Goal: Task Accomplishment & Management: Use online tool/utility

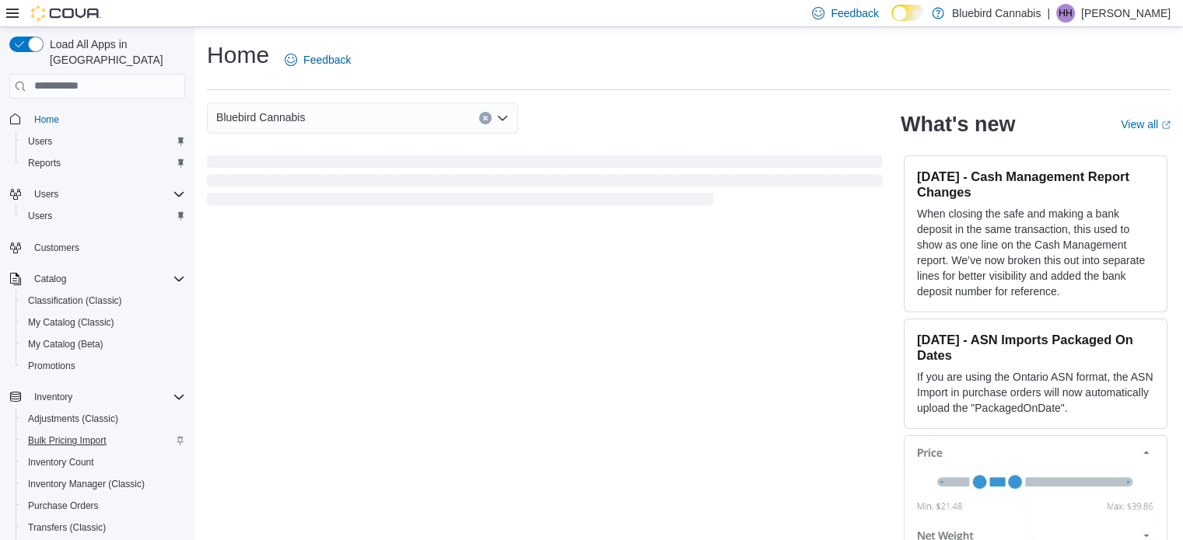
scroll to position [221, 0]
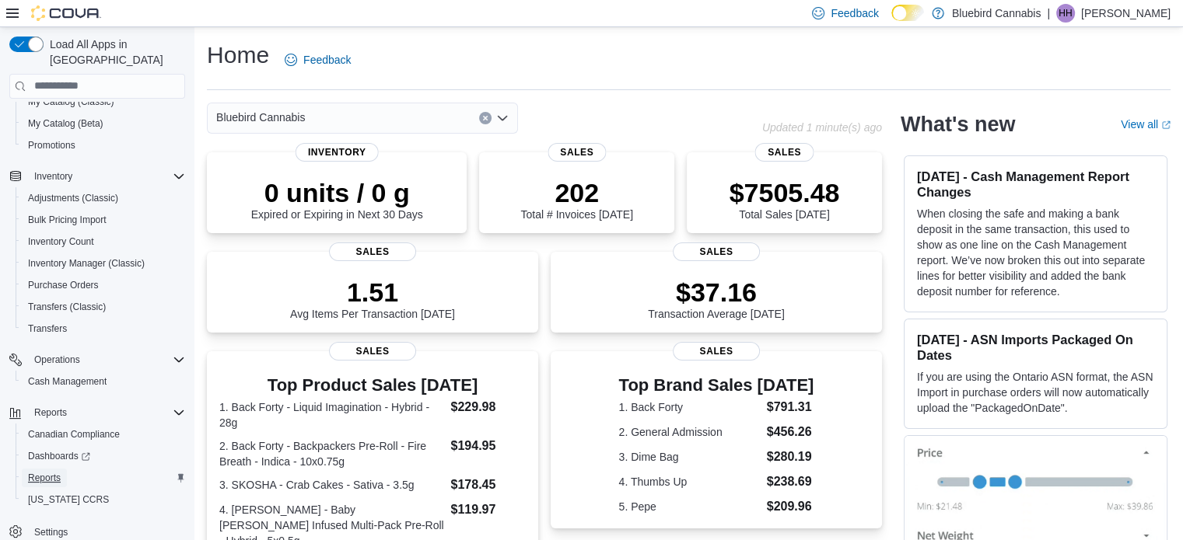
click at [54, 472] on span "Reports" at bounding box center [44, 478] width 33 height 12
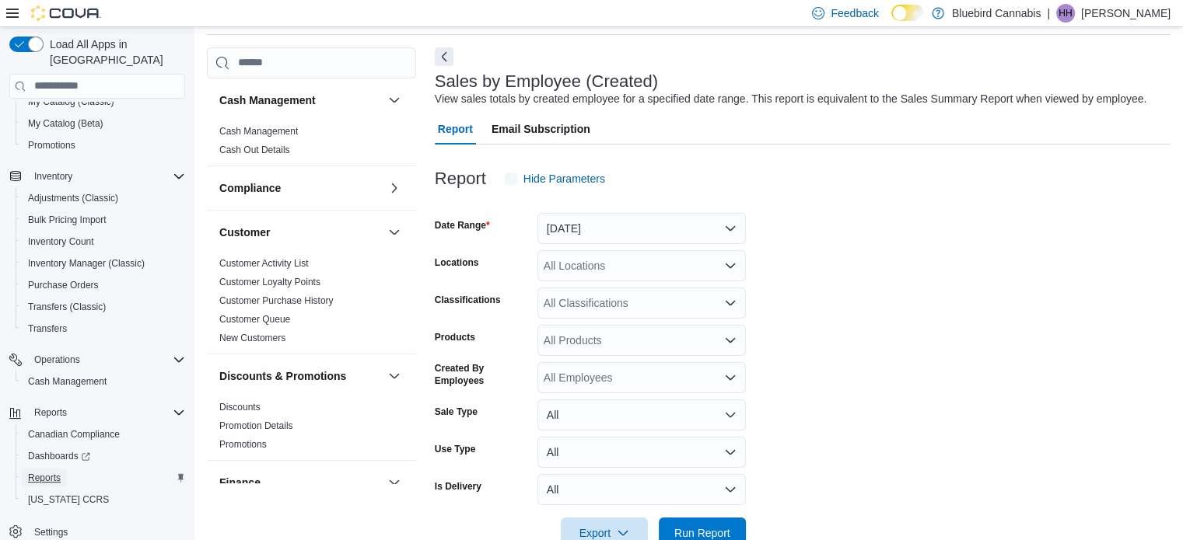
scroll to position [94, 0]
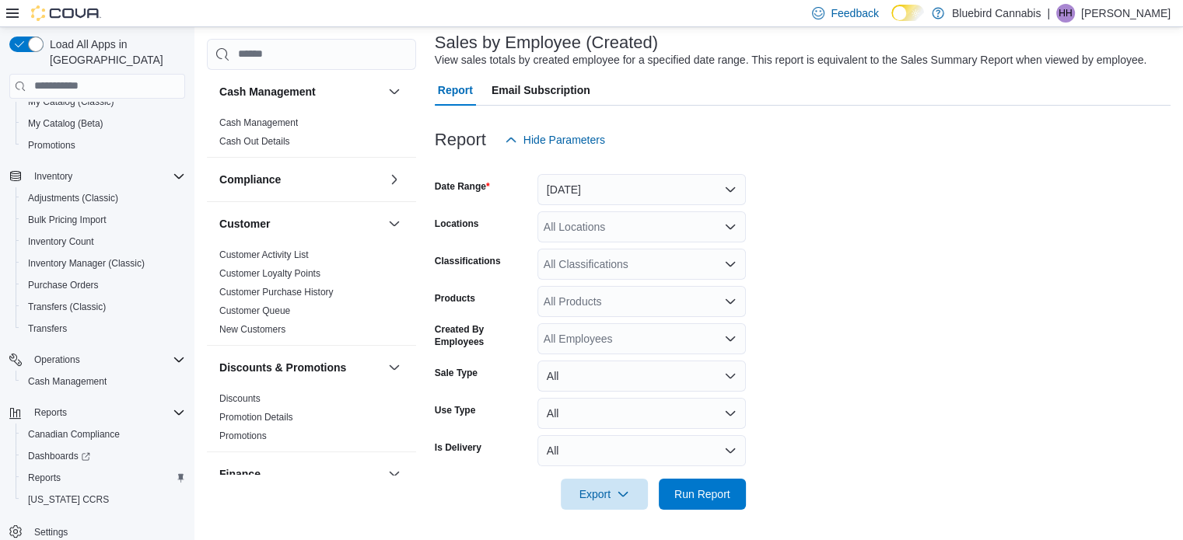
click at [703, 170] on div at bounding box center [803, 165] width 736 height 19
click at [687, 195] on button "[DATE]" at bounding box center [641, 189] width 208 height 31
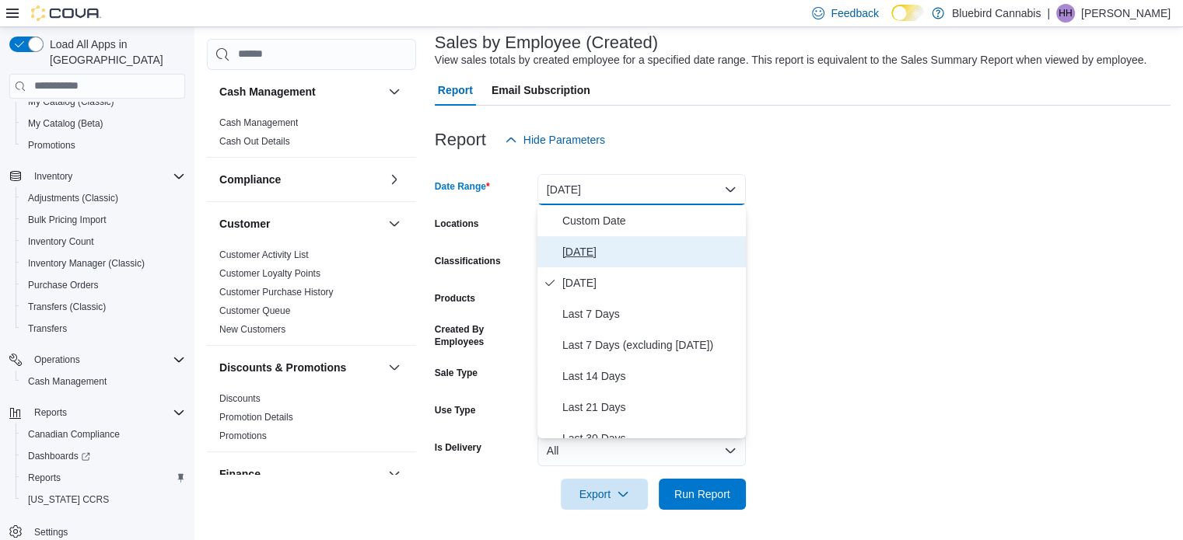
click at [661, 243] on span "[DATE]" at bounding box center [650, 252] width 177 height 19
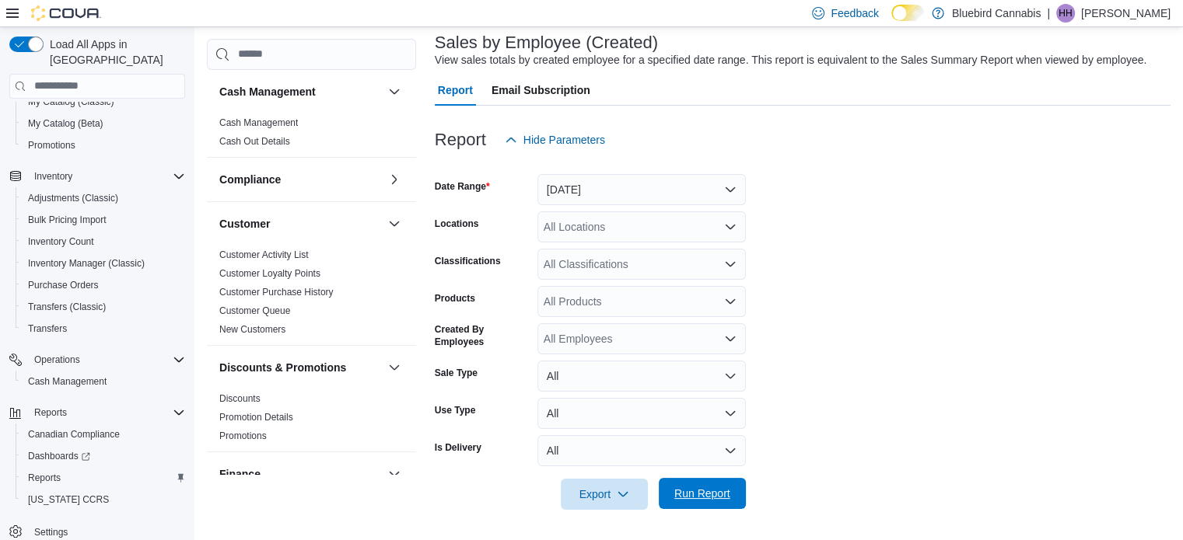
click at [706, 500] on span "Run Report" at bounding box center [702, 494] width 56 height 16
click at [929, 254] on form "Date Range [DATE] Locations All Locations Classifications All Classifications P…" at bounding box center [805, 333] width 740 height 355
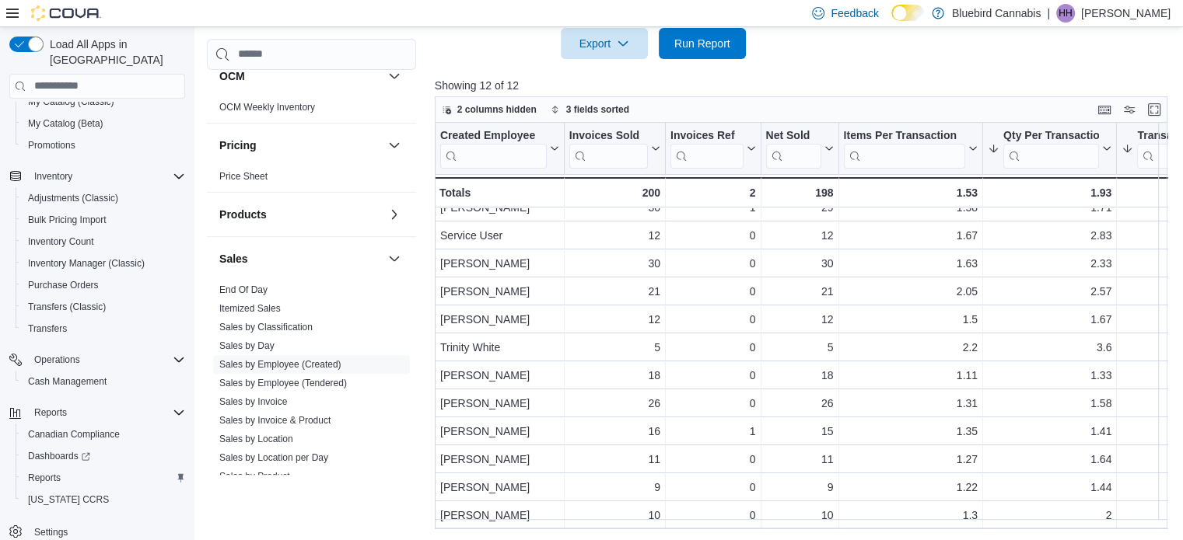
scroll to position [980, 0]
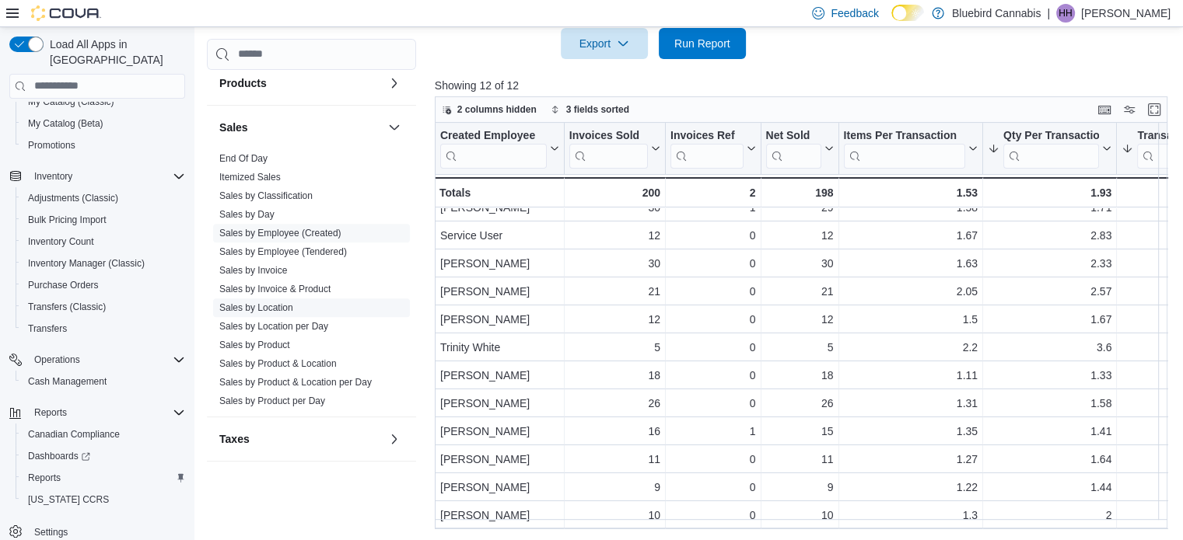
click at [268, 307] on link "Sales by Location" at bounding box center [256, 307] width 74 height 11
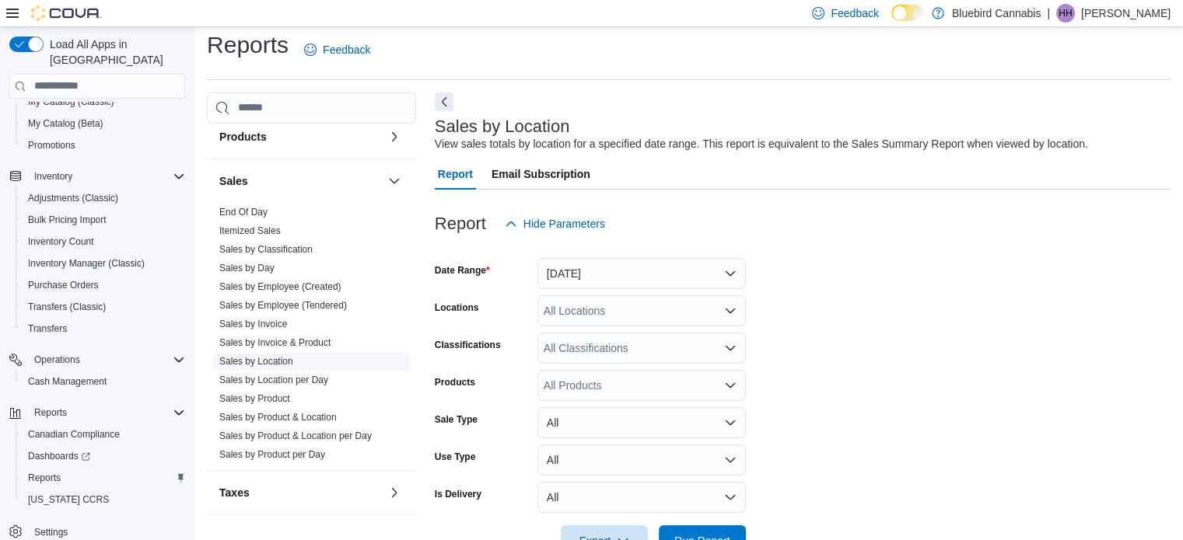
scroll to position [36, 0]
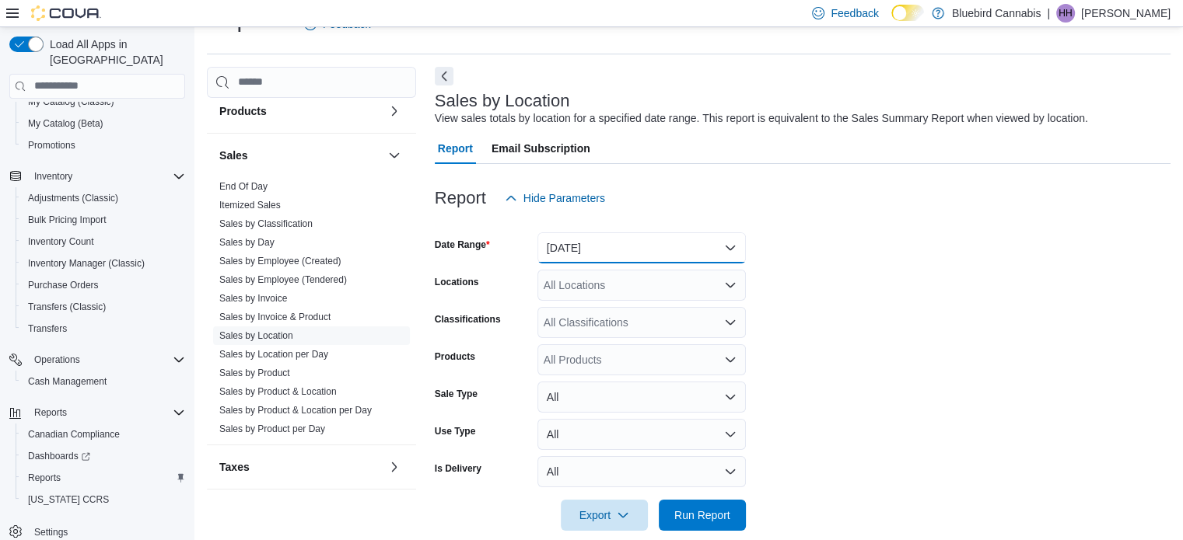
click at [606, 243] on button "[DATE]" at bounding box center [641, 247] width 208 height 31
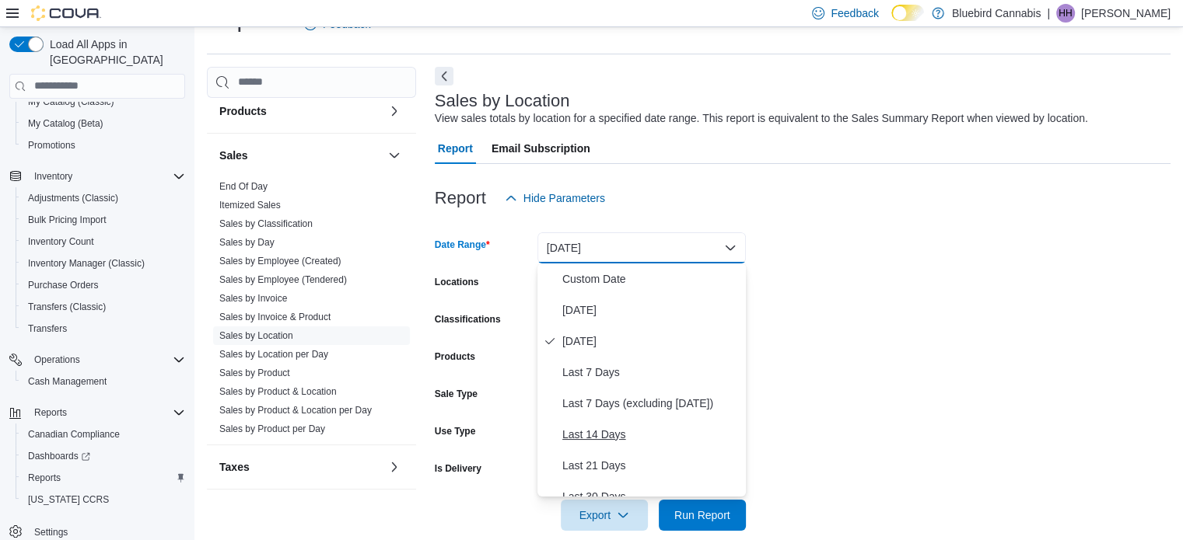
scroll to position [233, 0]
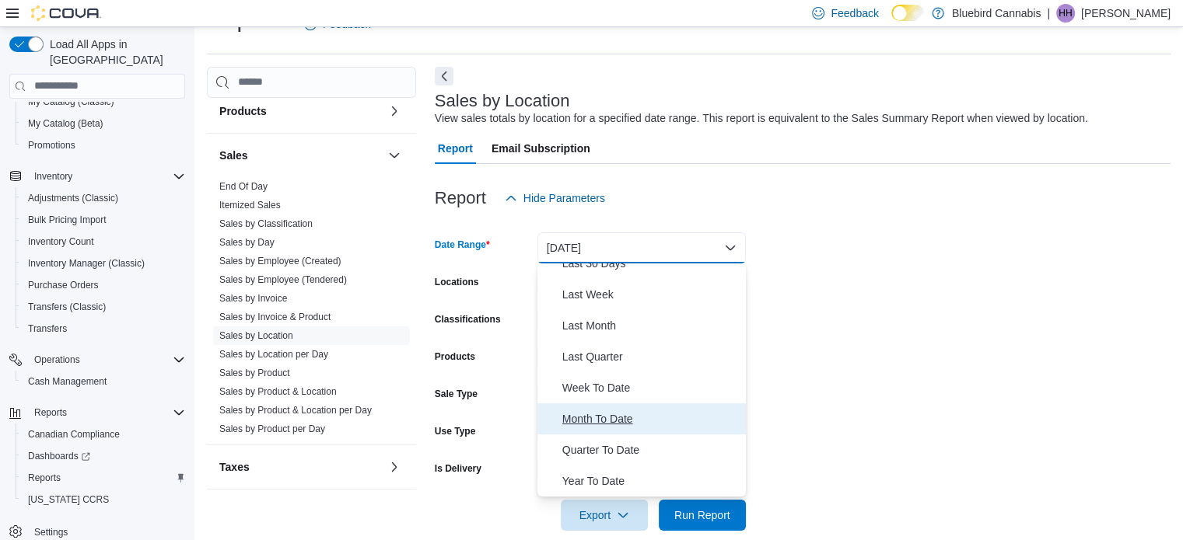
click at [631, 418] on span "Month To Date" at bounding box center [650, 419] width 177 height 19
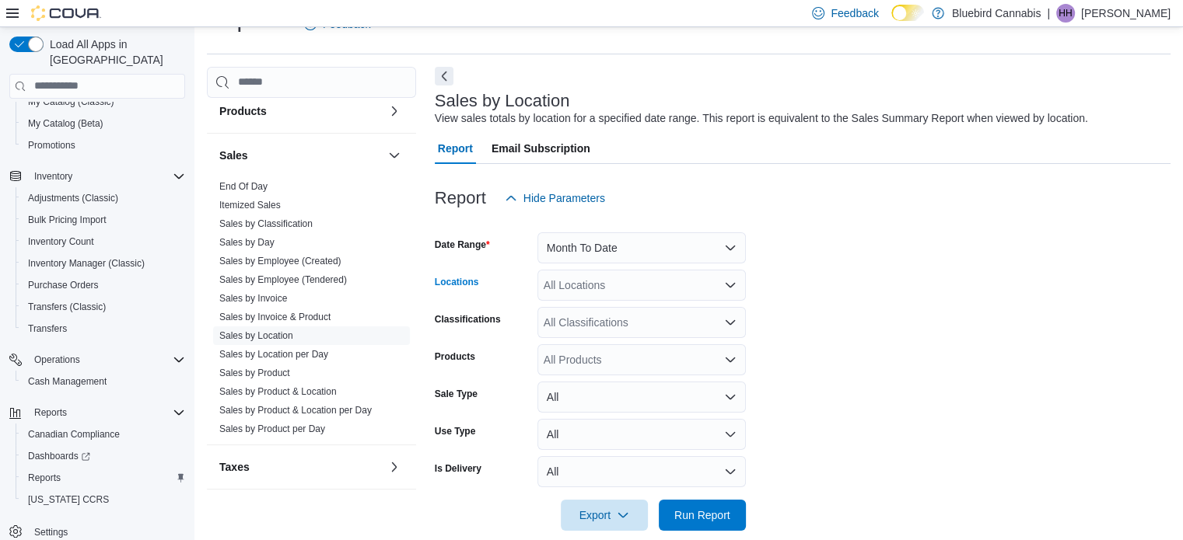
click at [648, 284] on div "All Locations" at bounding box center [641, 285] width 208 height 31
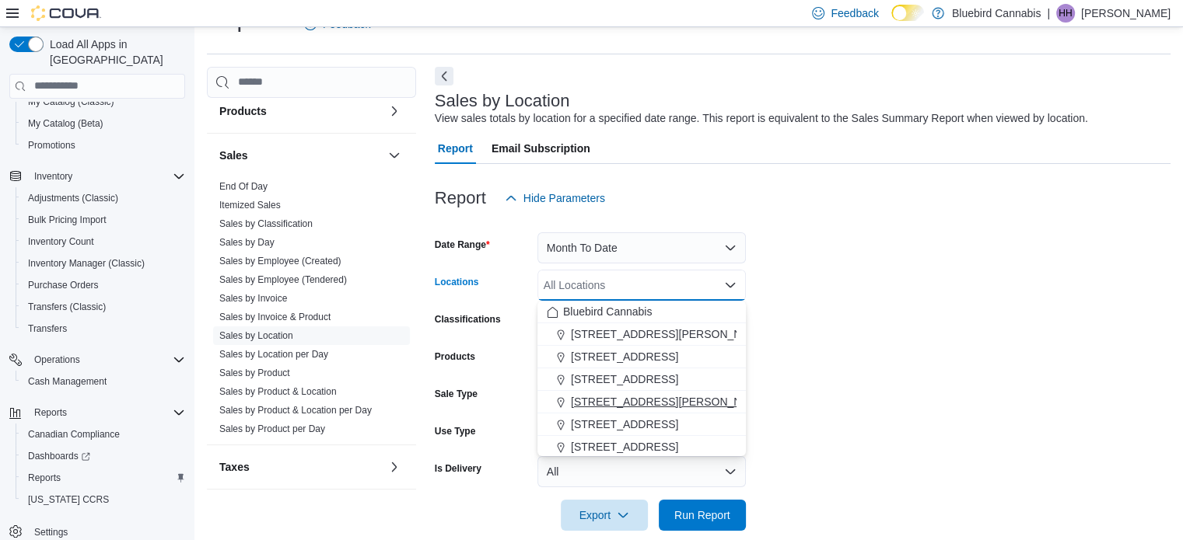
click at [673, 395] on span "[STREET_ADDRESS][PERSON_NAME]" at bounding box center [669, 402] width 197 height 16
click at [787, 382] on form "Date Range Month To Date Locations [STREET_ADDRESS][PERSON_NAME] Combo box. Sel…" at bounding box center [803, 372] width 736 height 317
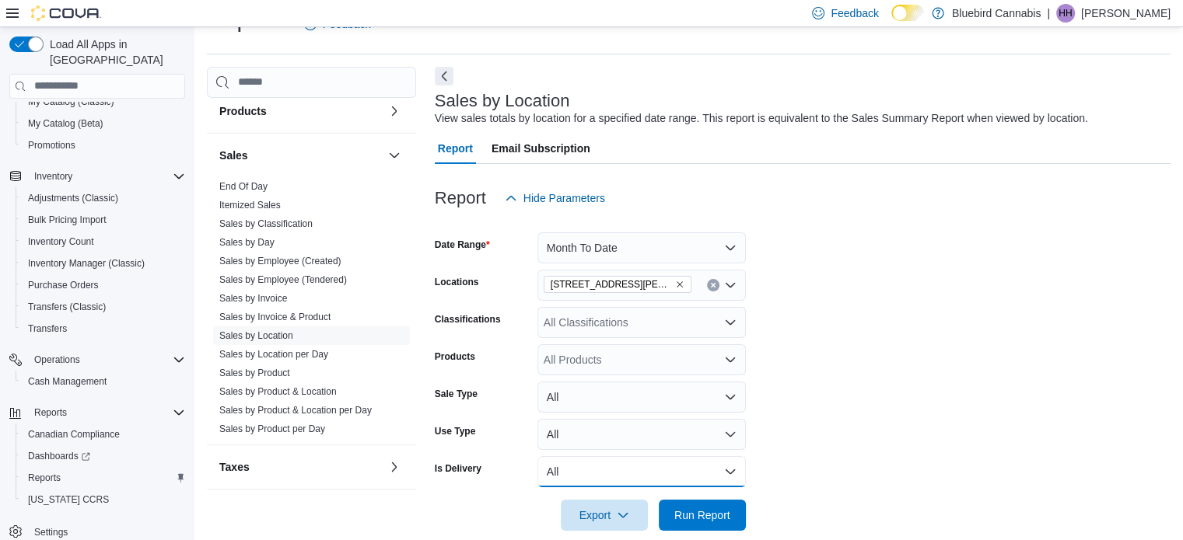
click at [719, 463] on button "All" at bounding box center [641, 471] width 208 height 31
click at [684, 444] on span "No" at bounding box center [650, 441] width 177 height 19
click at [701, 512] on span "Run Report" at bounding box center [702, 515] width 56 height 16
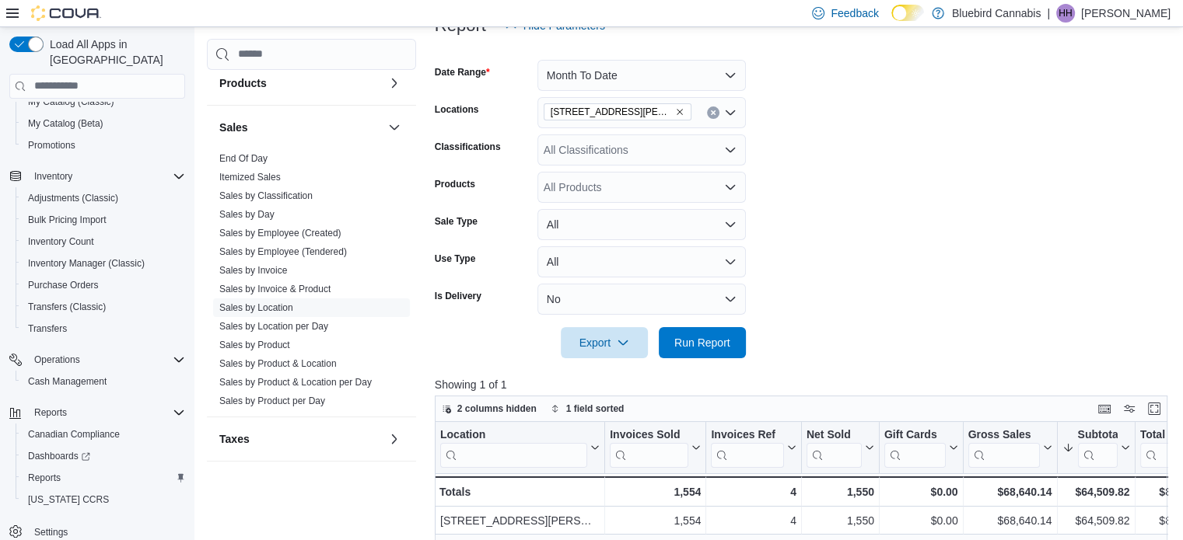
scroll to position [205, 0]
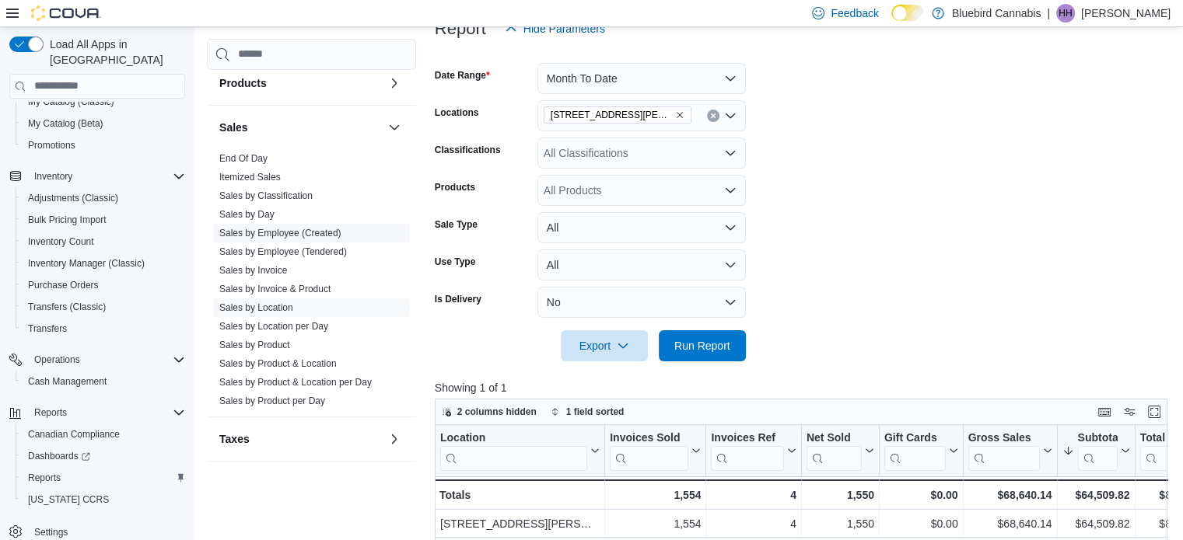
click at [317, 229] on link "Sales by Employee (Created)" at bounding box center [280, 233] width 122 height 11
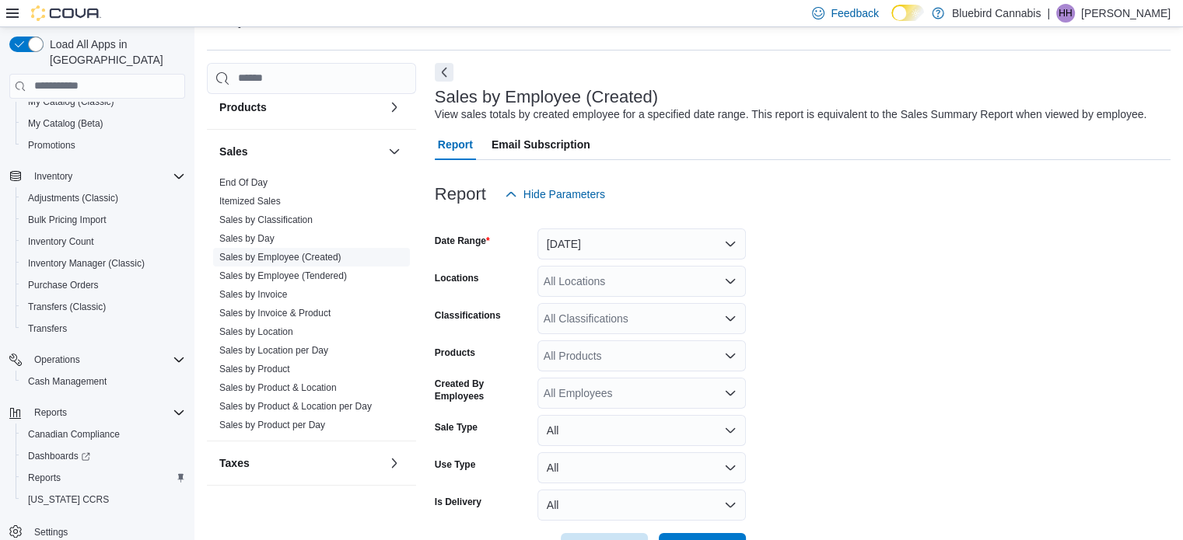
scroll to position [36, 0]
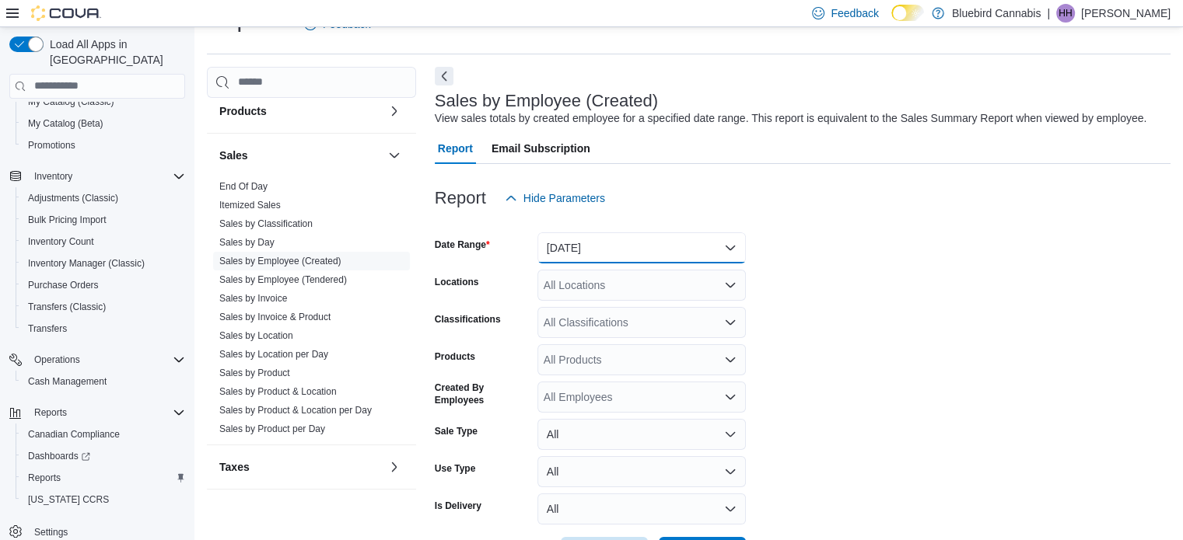
click at [673, 260] on button "[DATE]" at bounding box center [641, 247] width 208 height 31
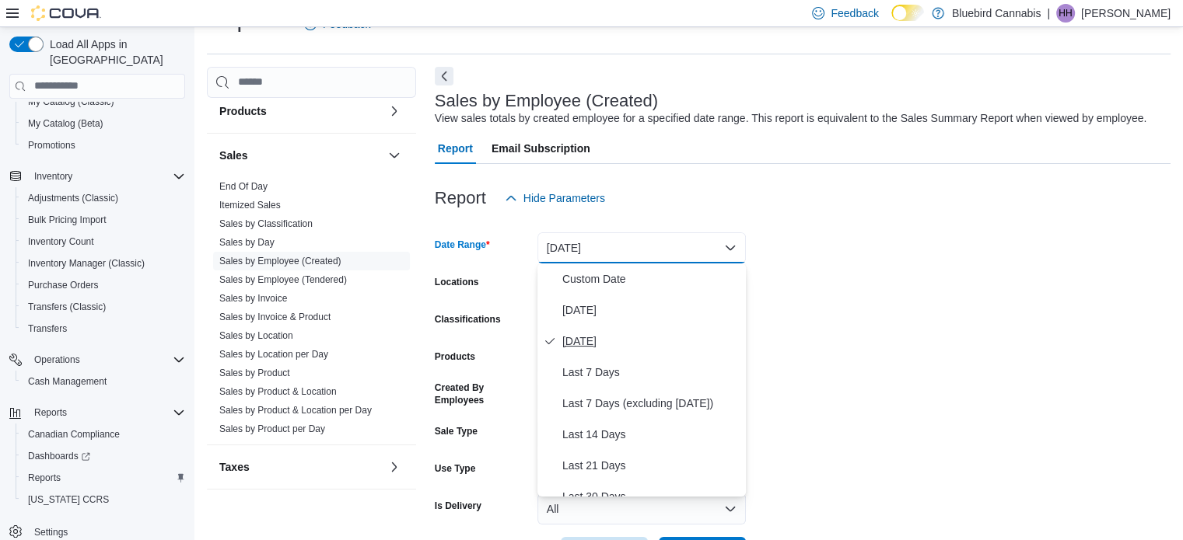
scroll to position [233, 0]
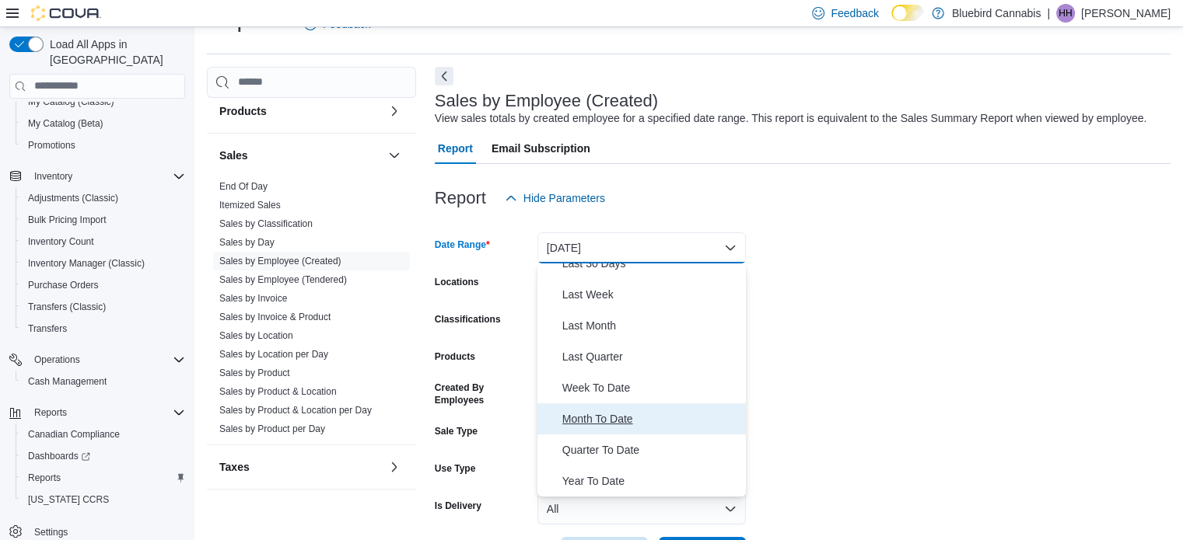
click at [638, 408] on button "Month To Date" at bounding box center [641, 419] width 208 height 31
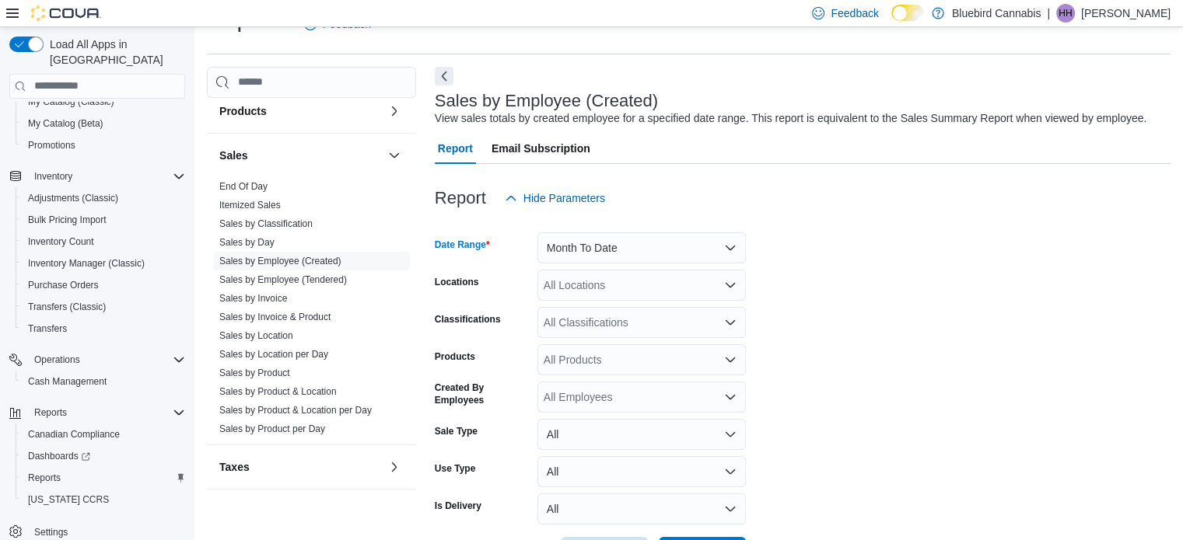
click at [664, 289] on div "All Locations" at bounding box center [641, 285] width 208 height 31
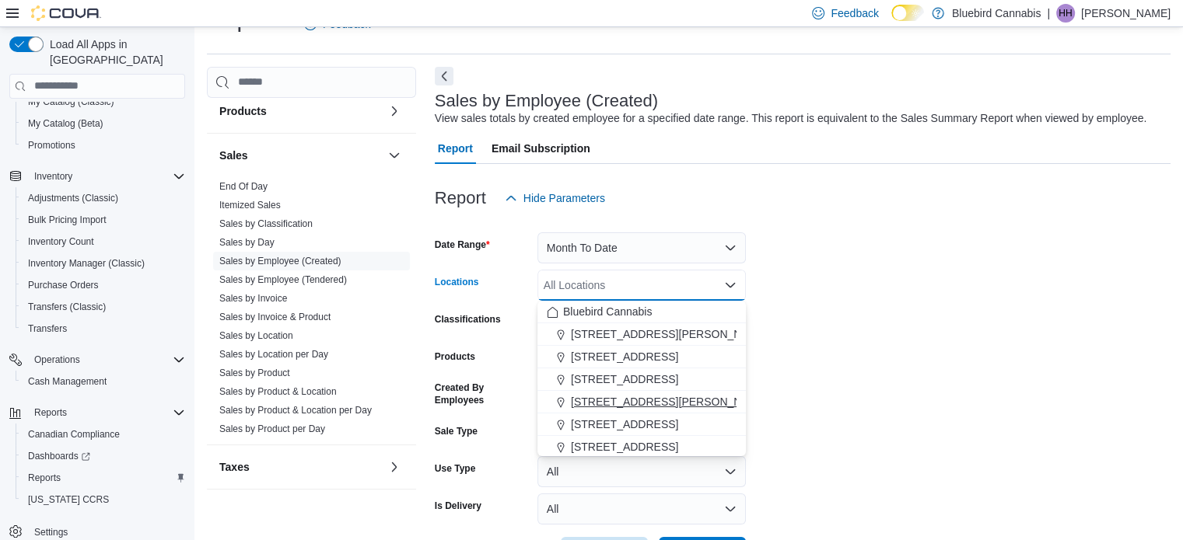
click at [649, 400] on span "[STREET_ADDRESS][PERSON_NAME]" at bounding box center [669, 402] width 197 height 16
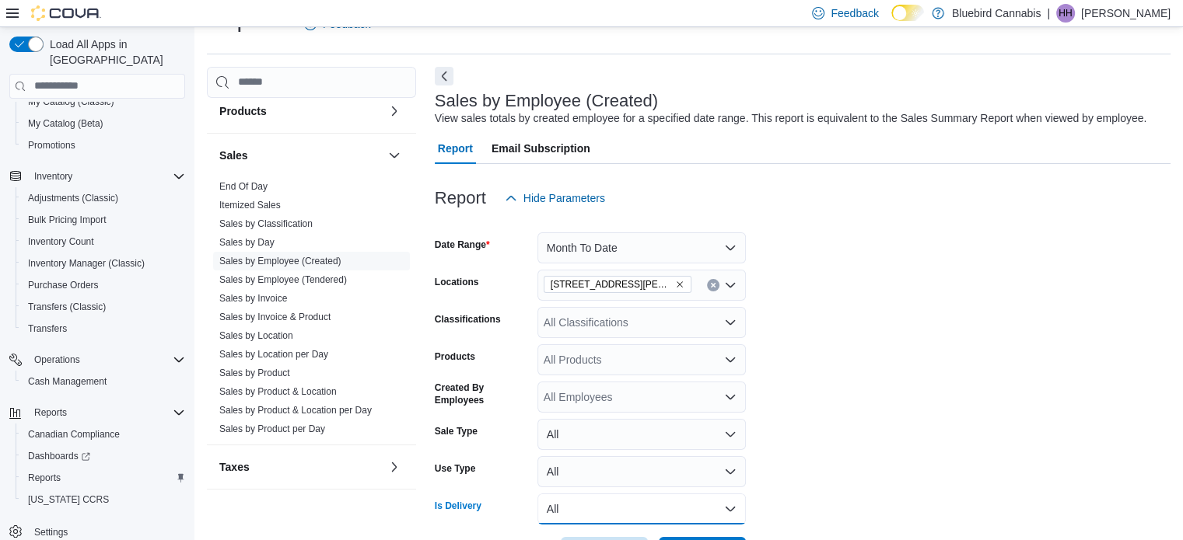
click at [638, 506] on button "All" at bounding box center [641, 509] width 208 height 31
click at [634, 481] on span "No" at bounding box center [650, 478] width 177 height 19
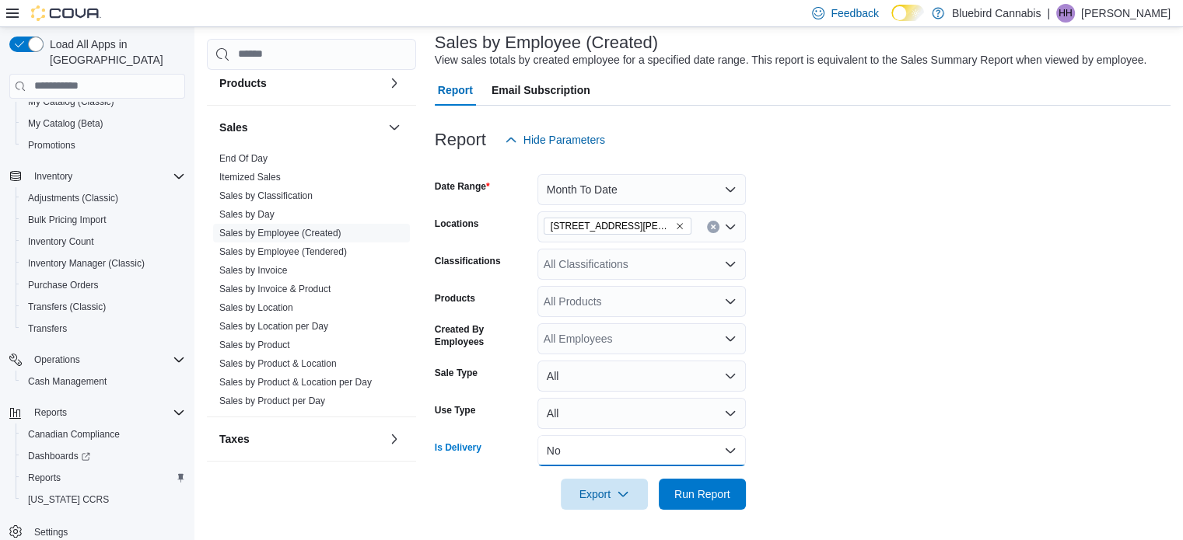
scroll to position [93, 0]
click at [734, 472] on div at bounding box center [803, 473] width 736 height 12
click at [729, 482] on span "Run Report" at bounding box center [702, 494] width 68 height 31
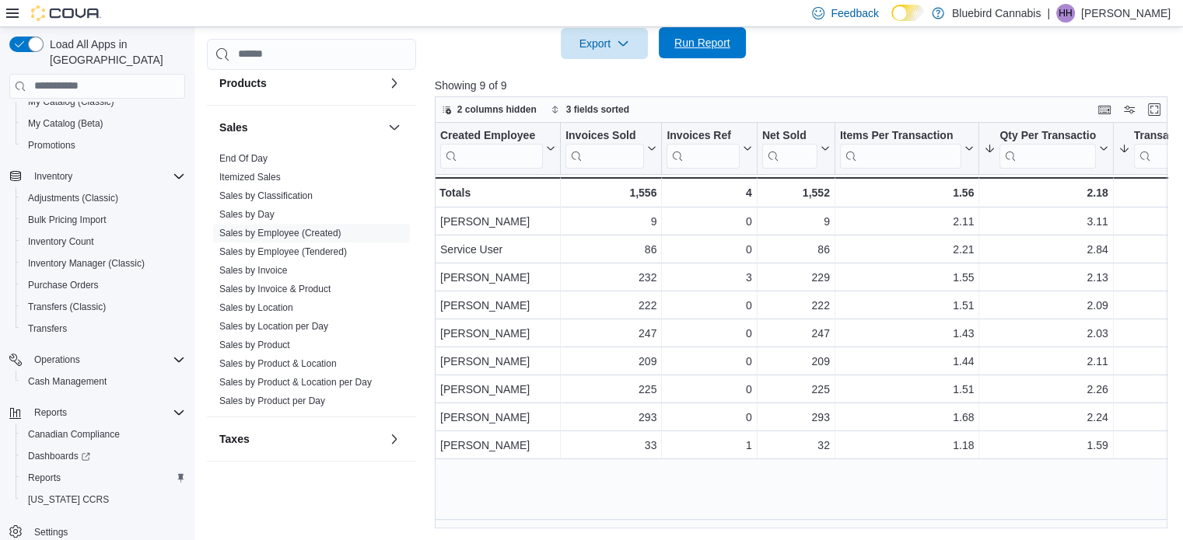
click at [684, 37] on span "Run Report" at bounding box center [702, 43] width 56 height 16
click at [715, 50] on span "Run Report" at bounding box center [702, 42] width 68 height 31
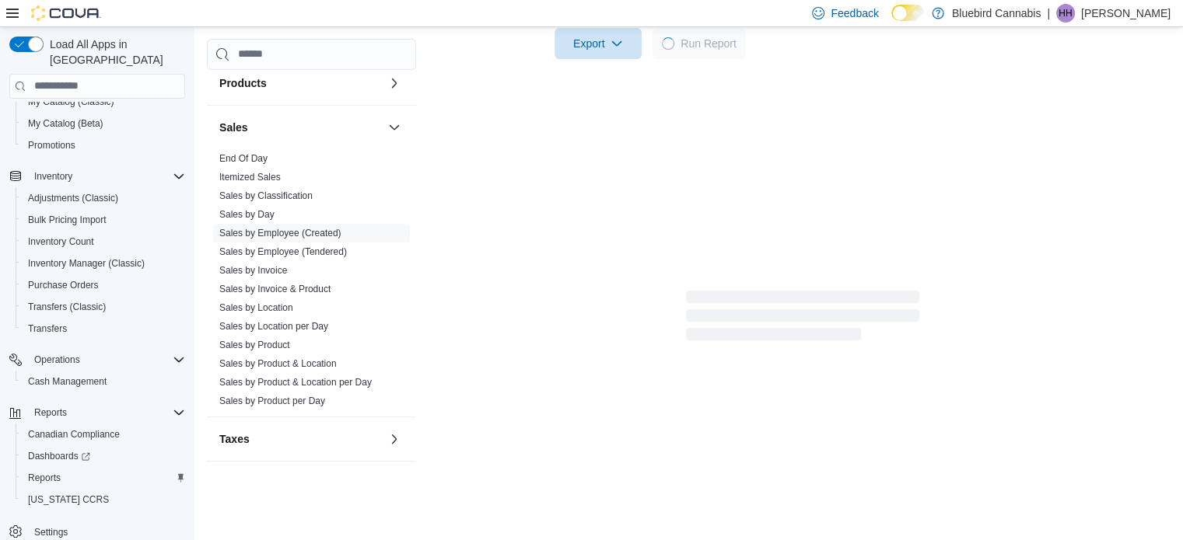
scroll to position [10, 0]
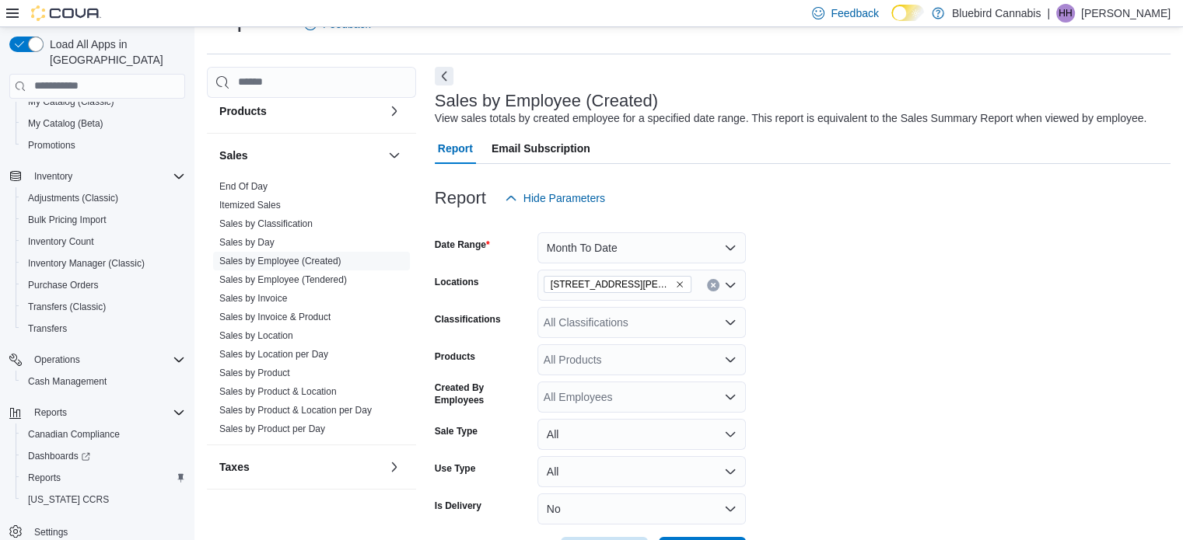
click at [846, 281] on form "Date Range Month To Date Locations [STREET_ADDRESS][PERSON_NAME] Classification…" at bounding box center [803, 391] width 736 height 355
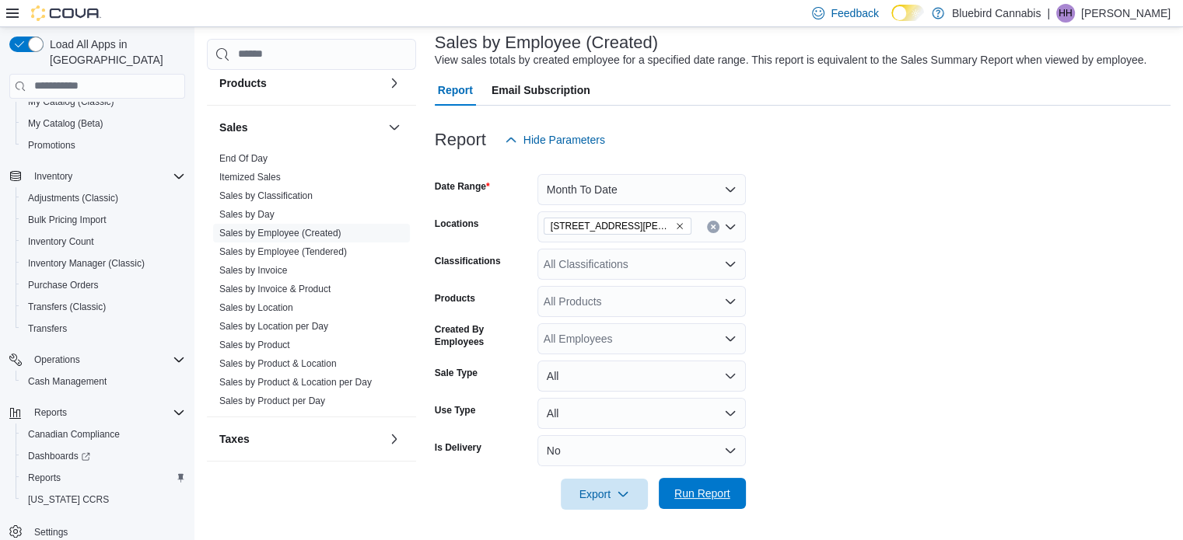
click at [729, 503] on span "Run Report" at bounding box center [702, 493] width 68 height 31
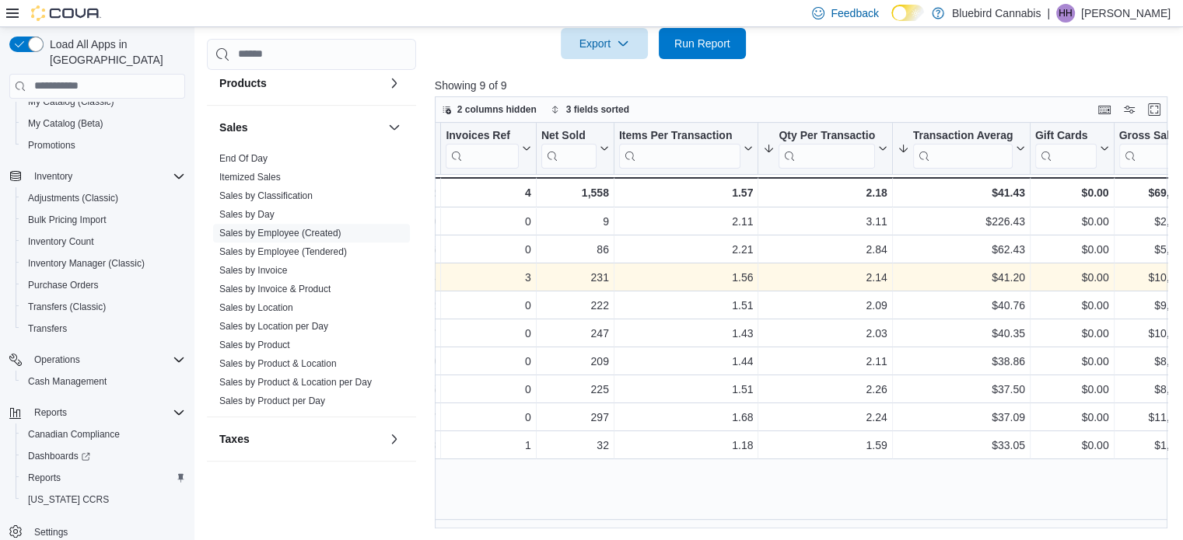
scroll to position [0, 0]
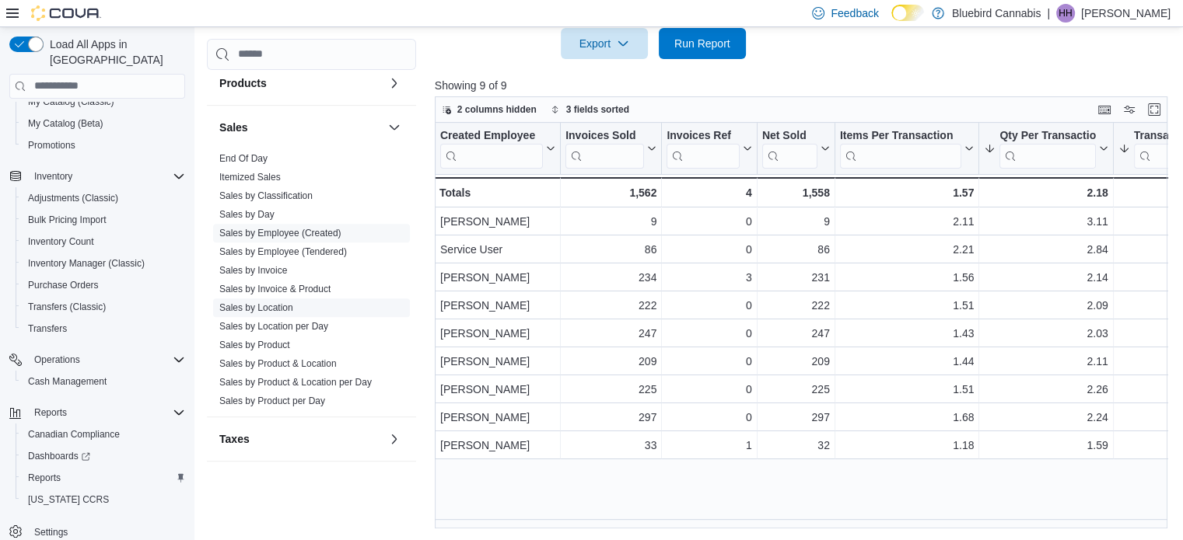
click at [278, 307] on link "Sales by Location" at bounding box center [256, 307] width 74 height 11
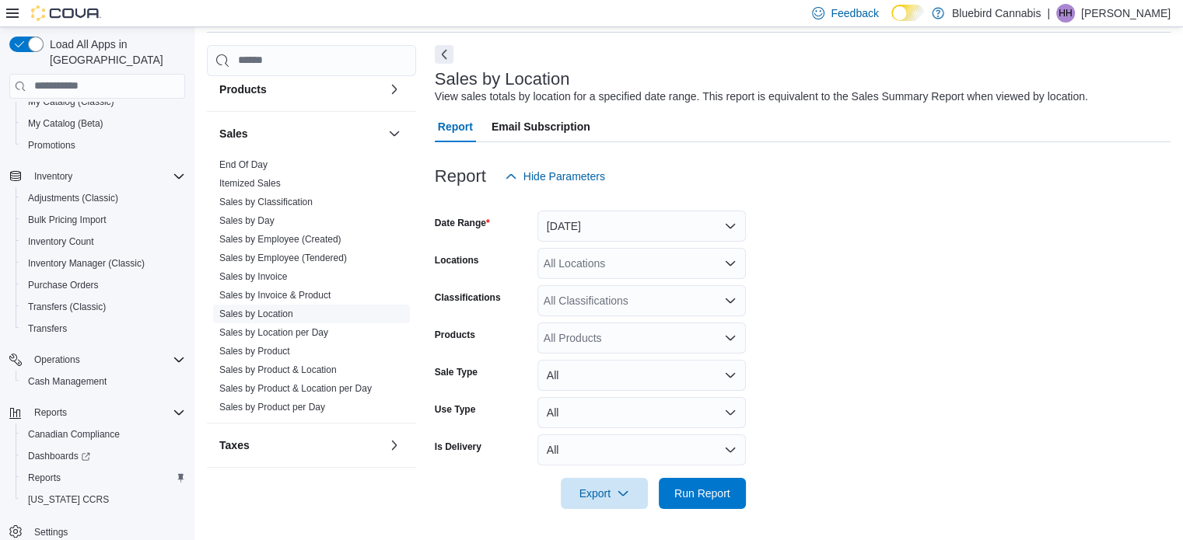
scroll to position [36, 0]
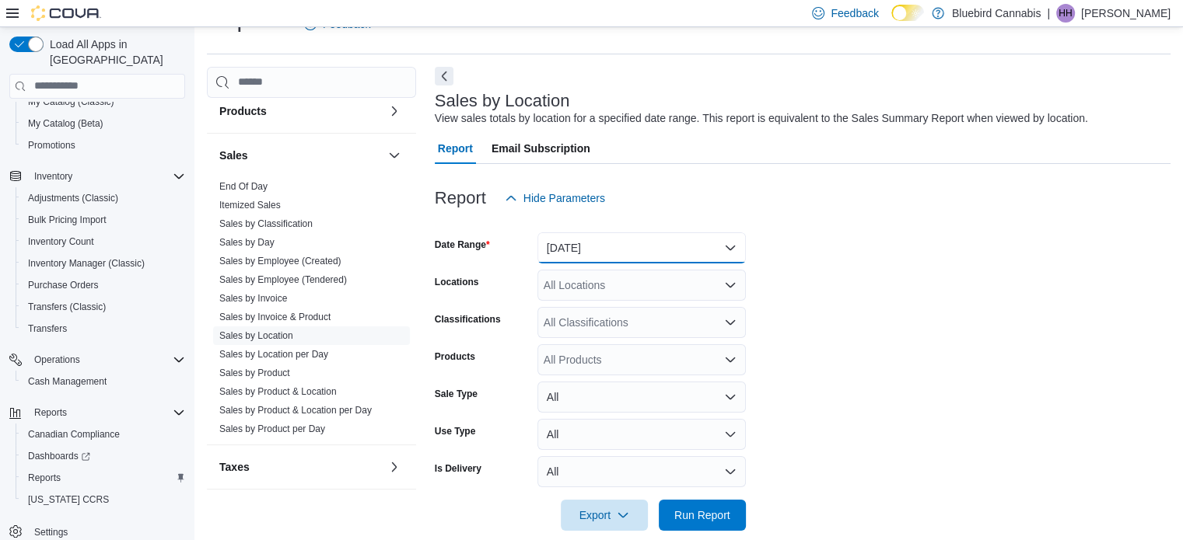
click at [687, 250] on button "[DATE]" at bounding box center [641, 247] width 208 height 31
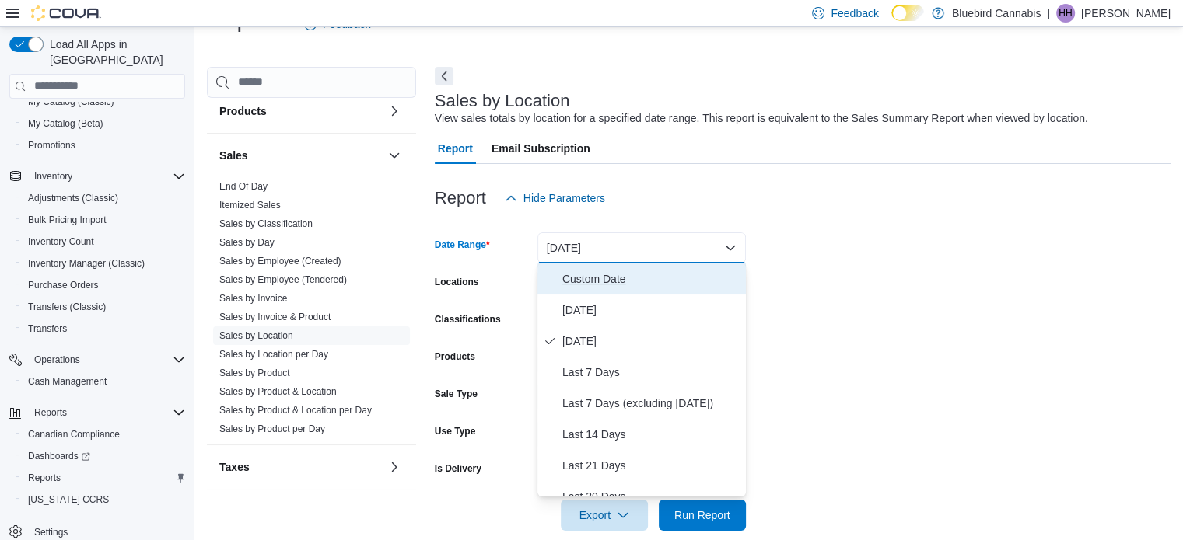
click at [656, 292] on button "Custom Date" at bounding box center [641, 279] width 208 height 31
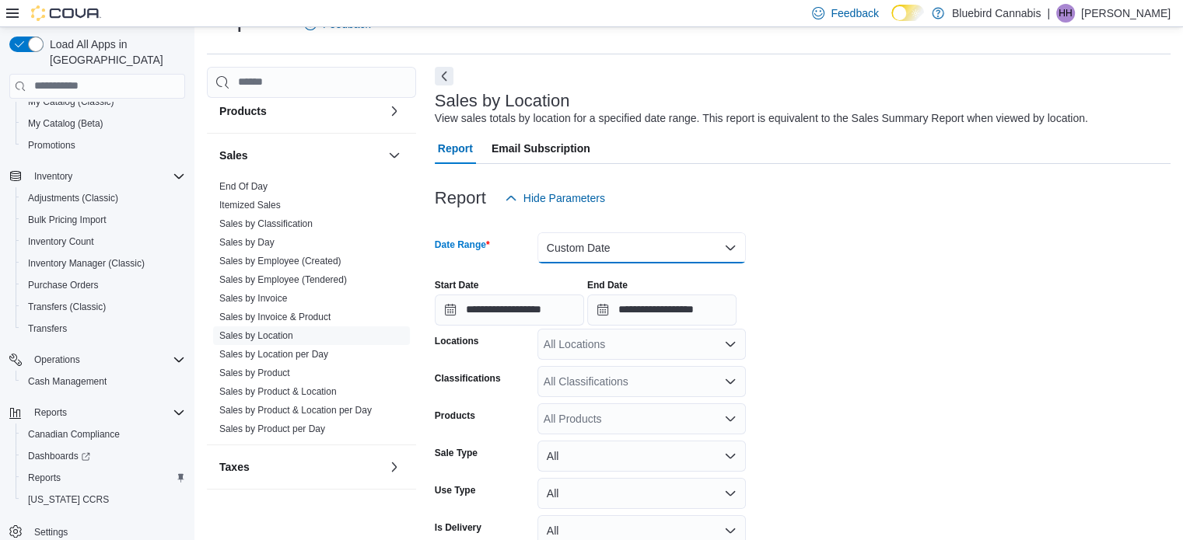
click at [647, 259] on button "Custom Date" at bounding box center [641, 247] width 208 height 31
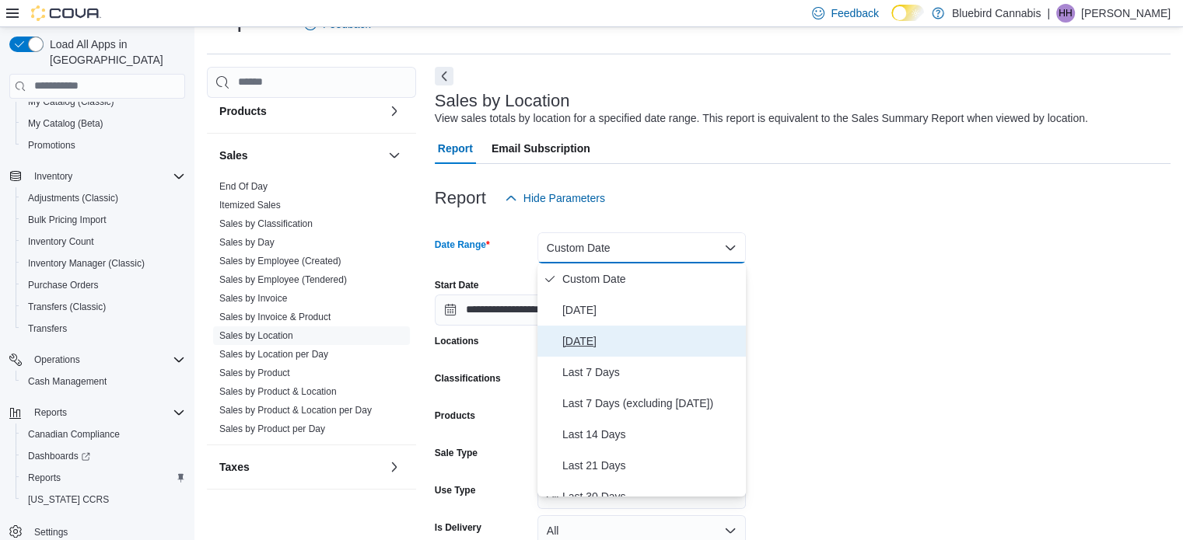
click at [631, 329] on button "[DATE]" at bounding box center [641, 341] width 208 height 31
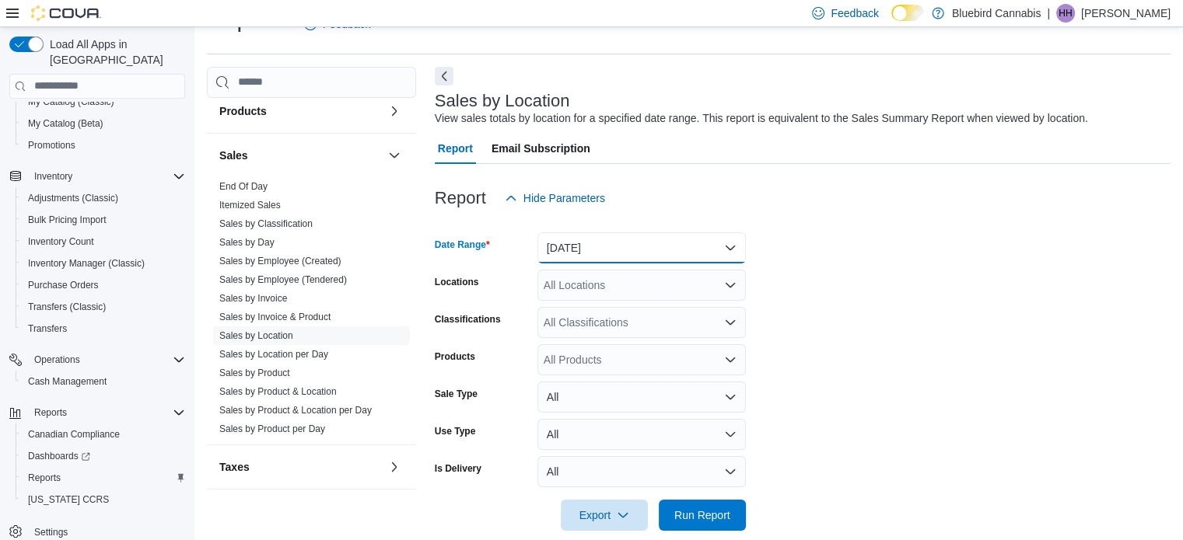
click at [631, 257] on button "[DATE]" at bounding box center [641, 247] width 208 height 31
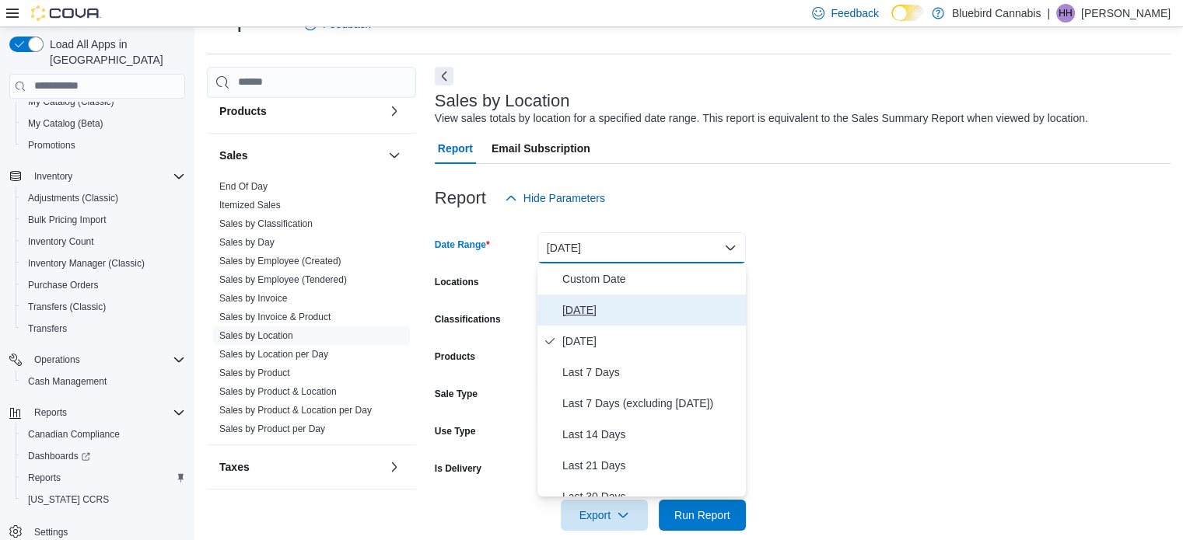
click at [623, 296] on button "[DATE]" at bounding box center [641, 310] width 208 height 31
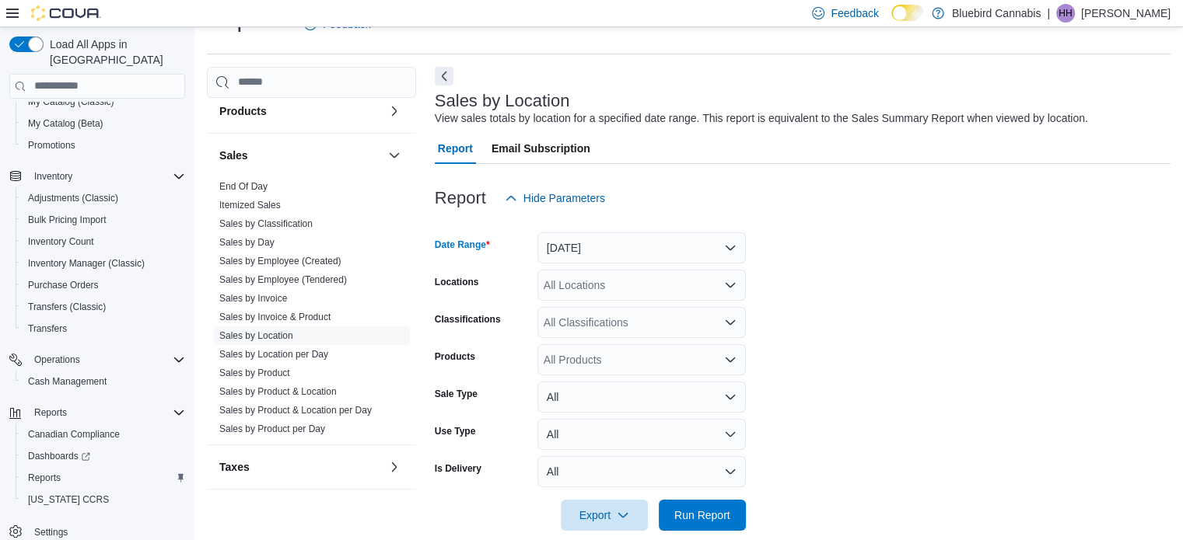
click at [712, 498] on div at bounding box center [803, 494] width 736 height 12
click at [726, 504] on span "Run Report" at bounding box center [702, 514] width 68 height 31
